Goal: Information Seeking & Learning: Learn about a topic

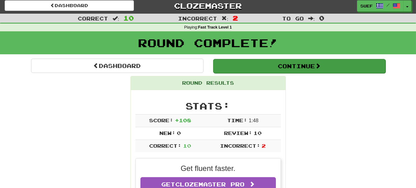
scroll to position [3, 0]
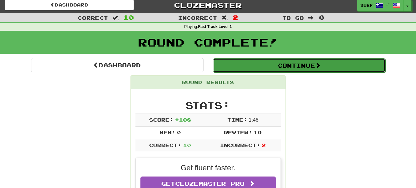
click at [260, 63] on button "Continue" at bounding box center [299, 65] width 172 height 14
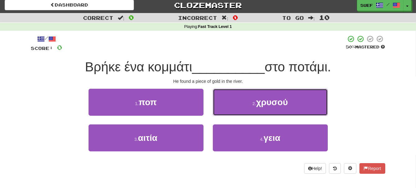
click at [260, 105] on button "2 . χρυσού" at bounding box center [270, 102] width 115 height 27
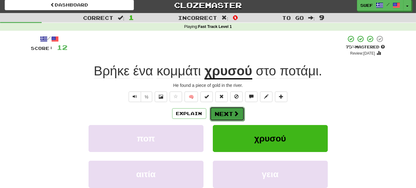
click at [234, 112] on span at bounding box center [237, 114] width 6 height 6
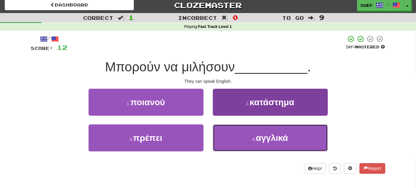
click at [260, 142] on button "4 . αγγλικά" at bounding box center [270, 138] width 115 height 27
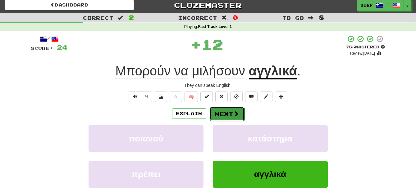
click at [234, 112] on span at bounding box center [237, 114] width 6 height 6
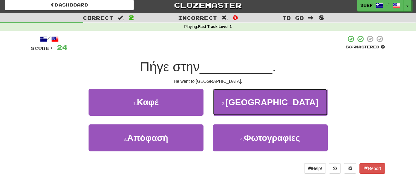
click at [260, 107] on button "2 . [GEOGRAPHIC_DATA]" at bounding box center [270, 102] width 115 height 27
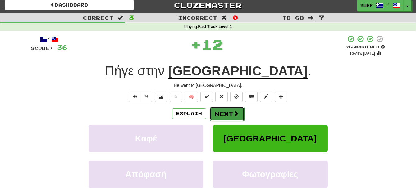
click at [232, 111] on button "Next" at bounding box center [227, 114] width 35 height 14
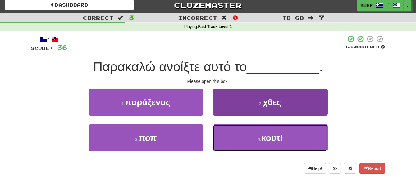
click at [260, 135] on button "4 . κουτί" at bounding box center [270, 138] width 115 height 27
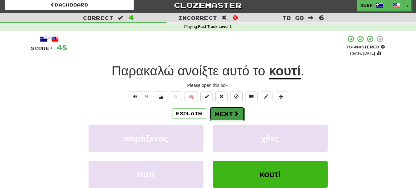
click at [237, 112] on span at bounding box center [237, 114] width 6 height 6
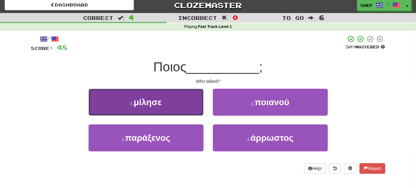
click at [176, 110] on button "1 . μίλησε" at bounding box center [146, 102] width 115 height 27
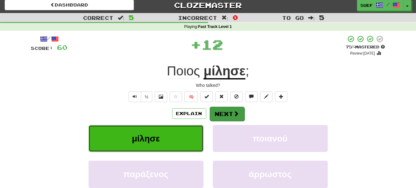
scroll to position [6, 0]
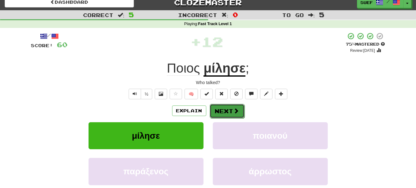
click at [231, 111] on button "Next" at bounding box center [227, 111] width 35 height 14
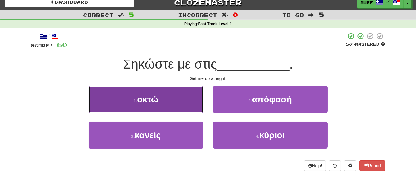
click at [175, 98] on button "1 . οκτώ" at bounding box center [146, 99] width 115 height 27
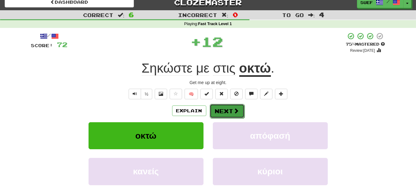
click at [238, 110] on span at bounding box center [237, 111] width 6 height 6
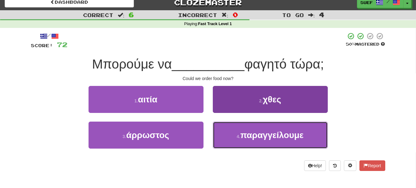
click at [260, 134] on button "4 . παραγγείλουμε" at bounding box center [270, 135] width 115 height 27
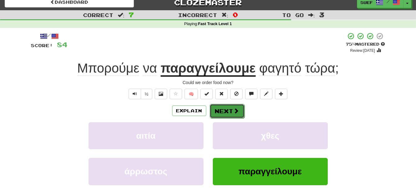
click at [234, 108] on span at bounding box center [237, 111] width 6 height 6
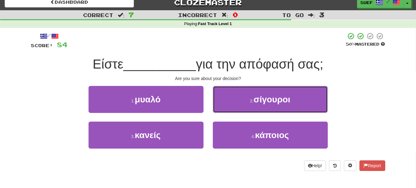
click at [260, 93] on button "2 . σίγουροι" at bounding box center [270, 99] width 115 height 27
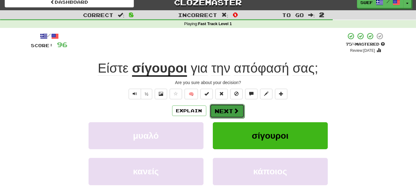
click at [231, 106] on button "Next" at bounding box center [227, 111] width 35 height 14
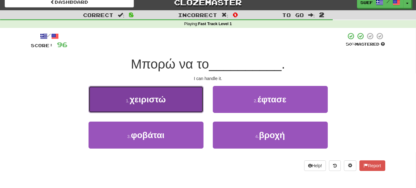
click at [174, 100] on button "1 . χειριστώ" at bounding box center [146, 99] width 115 height 27
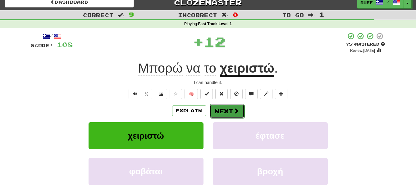
click at [237, 112] on span at bounding box center [237, 111] width 6 height 6
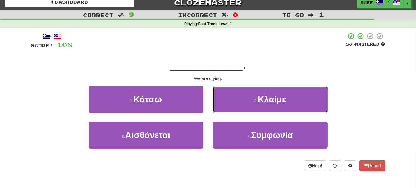
click at [260, 96] on button "2 . [GEOGRAPHIC_DATA]" at bounding box center [270, 99] width 115 height 27
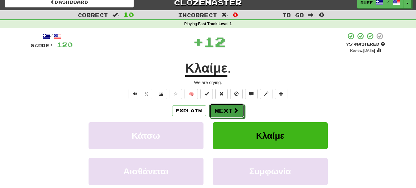
click at [231, 108] on button "Next" at bounding box center [226, 111] width 35 height 14
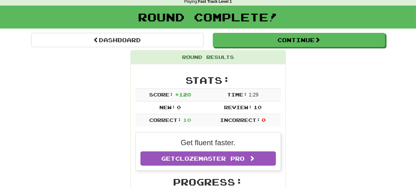
scroll to position [0, 0]
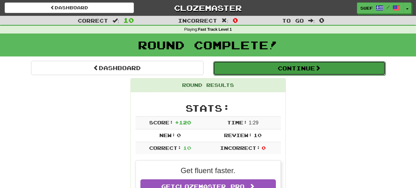
click at [260, 64] on button "Continue" at bounding box center [299, 68] width 172 height 14
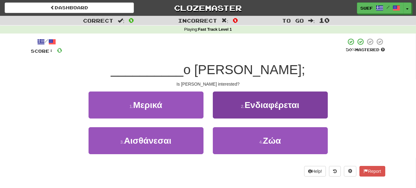
click at [260, 119] on div "2 . Ενδιαφέρεται" at bounding box center [270, 110] width 124 height 36
click at [260, 112] on button "2 . Ενδιαφέρεται" at bounding box center [270, 105] width 115 height 27
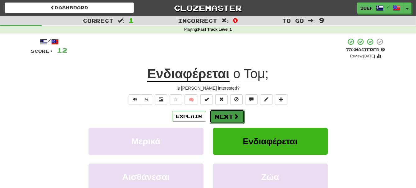
click at [232, 114] on button "Next" at bounding box center [227, 117] width 35 height 14
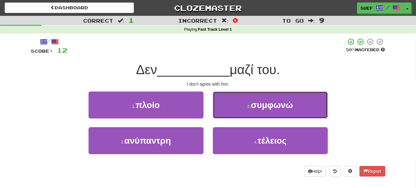
click at [260, 107] on button "2 . συμφωνώ" at bounding box center [270, 105] width 115 height 27
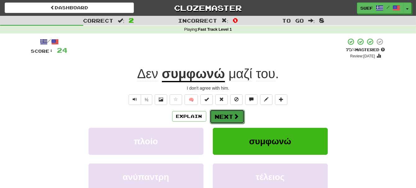
click at [235, 114] on span at bounding box center [237, 117] width 6 height 6
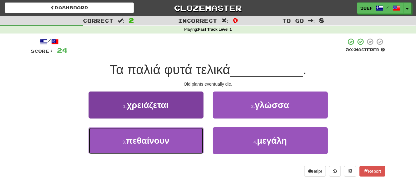
click at [177, 140] on button "3 . πεθαίνουν" at bounding box center [146, 140] width 115 height 27
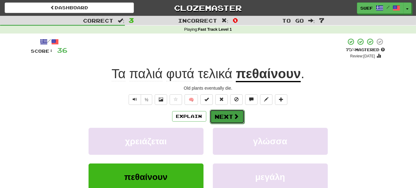
click at [234, 114] on span at bounding box center [237, 117] width 6 height 6
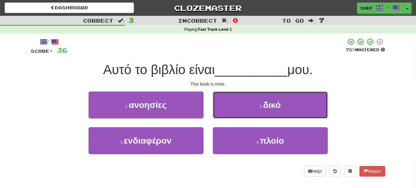
click at [260, 107] on button "2 . δικό" at bounding box center [270, 105] width 115 height 27
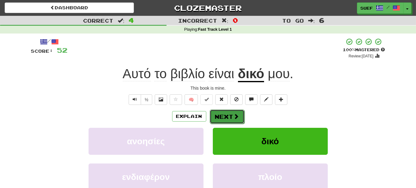
click at [234, 114] on span at bounding box center [237, 117] width 6 height 6
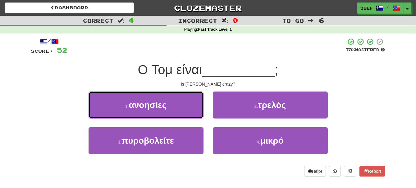
click at [177, 109] on button "1 . ανοησίες" at bounding box center [146, 105] width 115 height 27
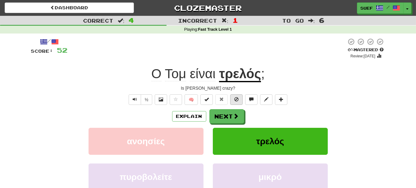
click at [233, 109] on div "/ Score: 52 0 % Mastered Review: [DATE] Ο Τομ είναι τρελός ; Is Tom crazy? ½ 🧠 …" at bounding box center [208, 130] width 354 height 185
click at [232, 117] on button "Next" at bounding box center [227, 117] width 35 height 14
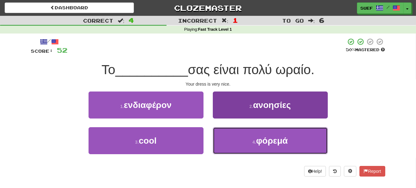
click at [260, 133] on button "4 . φόρεμά" at bounding box center [270, 140] width 115 height 27
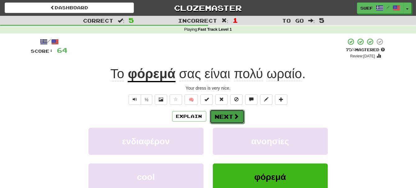
click at [235, 115] on span at bounding box center [237, 117] width 6 height 6
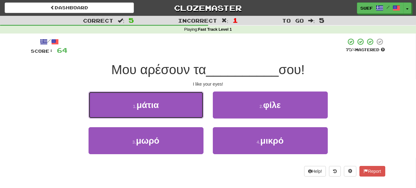
click at [176, 108] on button "1 . μάτια" at bounding box center [146, 105] width 115 height 27
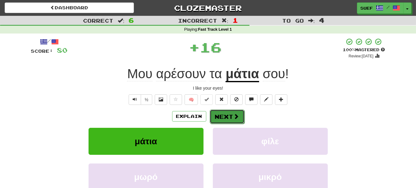
click at [234, 114] on span at bounding box center [237, 117] width 6 height 6
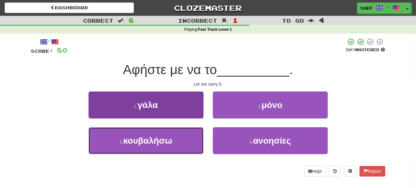
click at [175, 145] on button "3 . κουβαλήσω" at bounding box center [146, 140] width 115 height 27
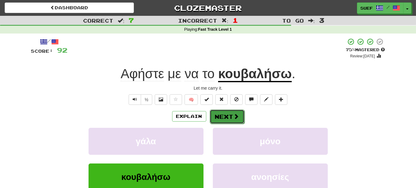
click at [236, 116] on span at bounding box center [237, 117] width 6 height 6
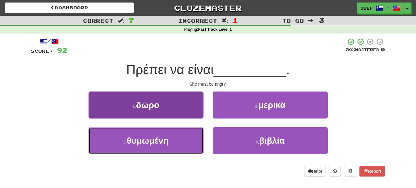
click at [176, 140] on button "3 . θυμωμένη" at bounding box center [146, 140] width 115 height 27
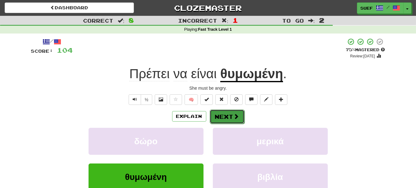
click at [231, 114] on button "Next" at bounding box center [227, 117] width 35 height 14
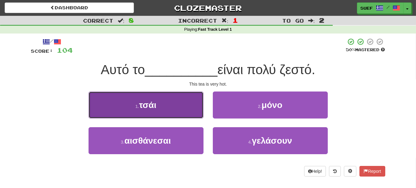
click at [177, 100] on button "1 . τσάι" at bounding box center [146, 105] width 115 height 27
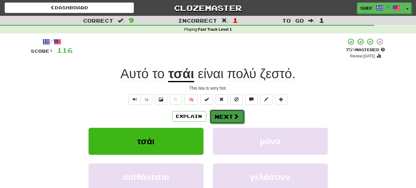
click at [234, 114] on span at bounding box center [237, 117] width 6 height 6
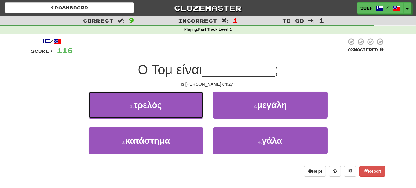
click at [185, 111] on button "1 . τρελός" at bounding box center [146, 105] width 115 height 27
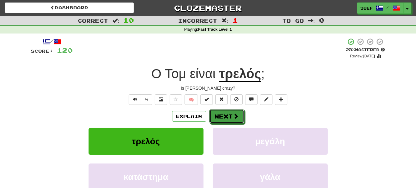
click at [236, 115] on span at bounding box center [236, 116] width 6 height 6
